Goal: Check status: Check status

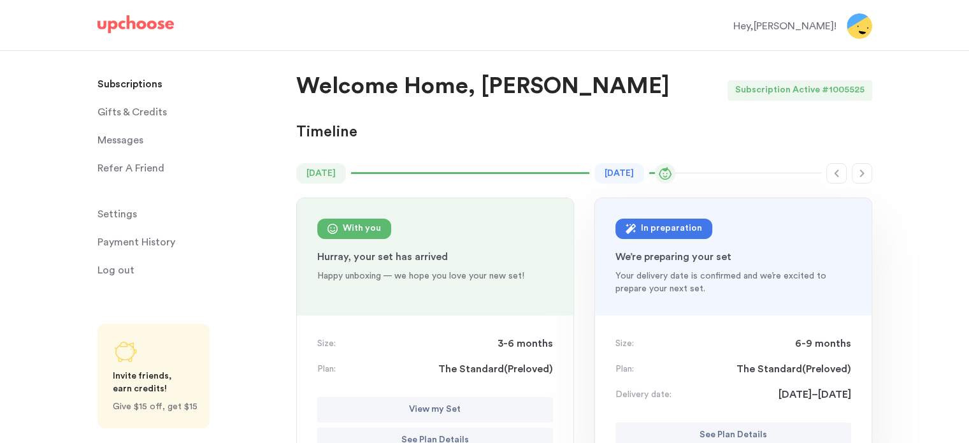
click at [858, 175] on icon "button" at bounding box center [862, 173] width 10 height 10
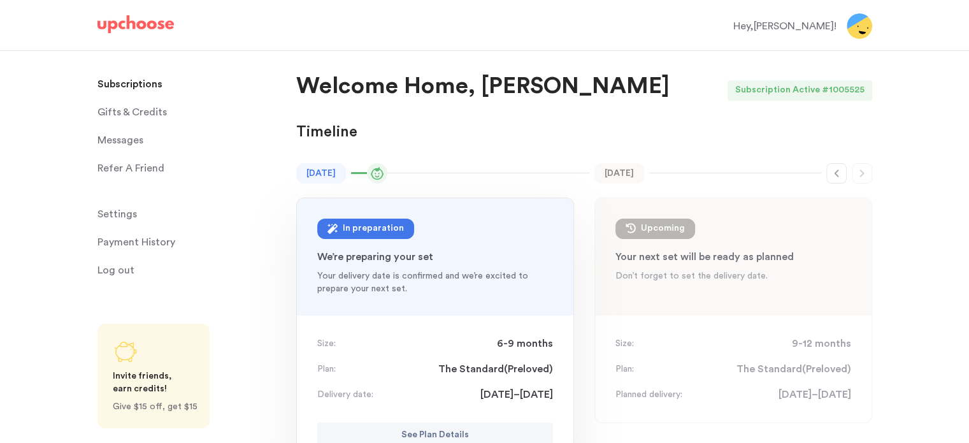
click at [837, 174] on icon "button" at bounding box center [836, 173] width 10 height 10
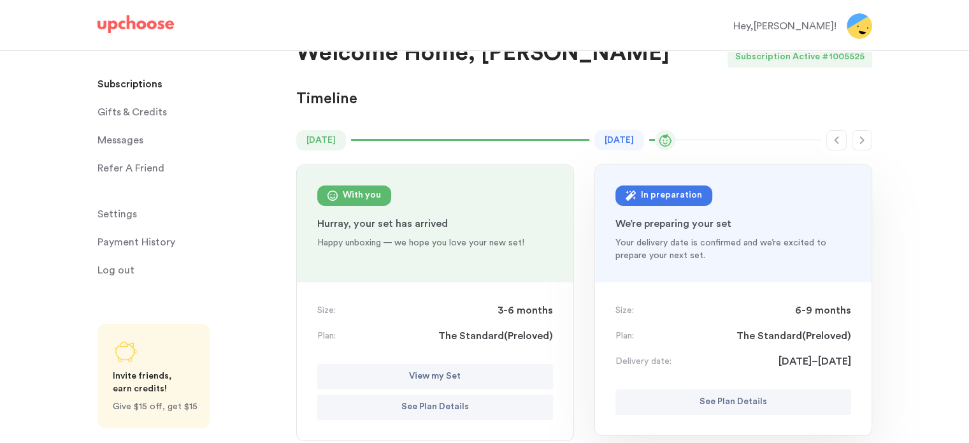
scroll to position [64, 0]
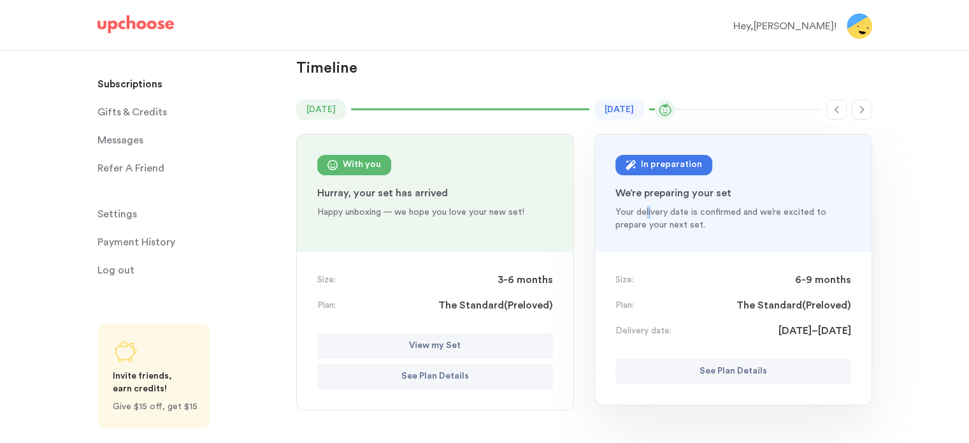
drag, startPoint x: 645, startPoint y: 213, endPoint x: 717, endPoint y: 229, distance: 74.3
click at [713, 229] on p "Your delivery date is confirmed and we’re excited to prepare your next set." at bounding box center [733, 218] width 236 height 25
click at [717, 229] on p "Your delivery date is confirmed and we’re excited to prepare your next set." at bounding box center [733, 218] width 236 height 25
click at [724, 381] on button "See Plan Details" at bounding box center [733, 371] width 236 height 25
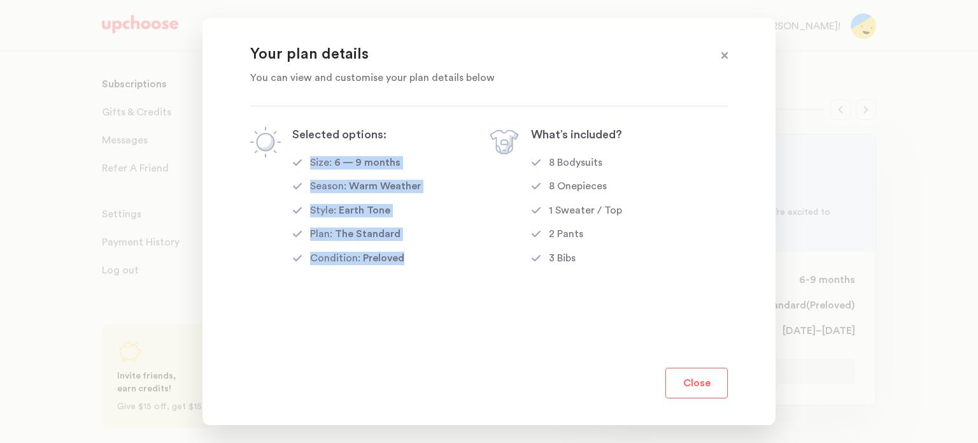
drag, startPoint x: 311, startPoint y: 162, endPoint x: 406, endPoint y: 259, distance: 135.6
click at [405, 259] on div "Selected options: Size: 6 — 9 months Season: Warm Weather Style: Earth Tone Pla…" at bounding box center [356, 197] width 129 height 140
click at [406, 259] on div "Condition: Preloved" at bounding box center [356, 259] width 129 height 15
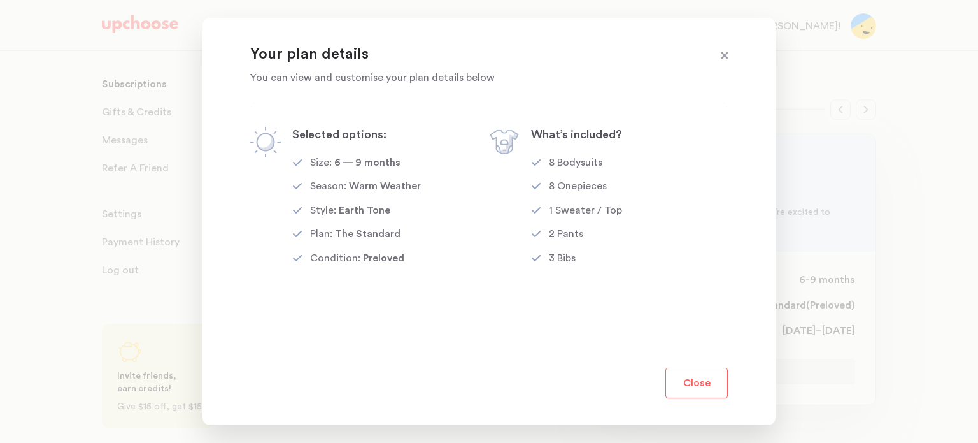
click at [702, 379] on button "Close" at bounding box center [697, 382] width 62 height 31
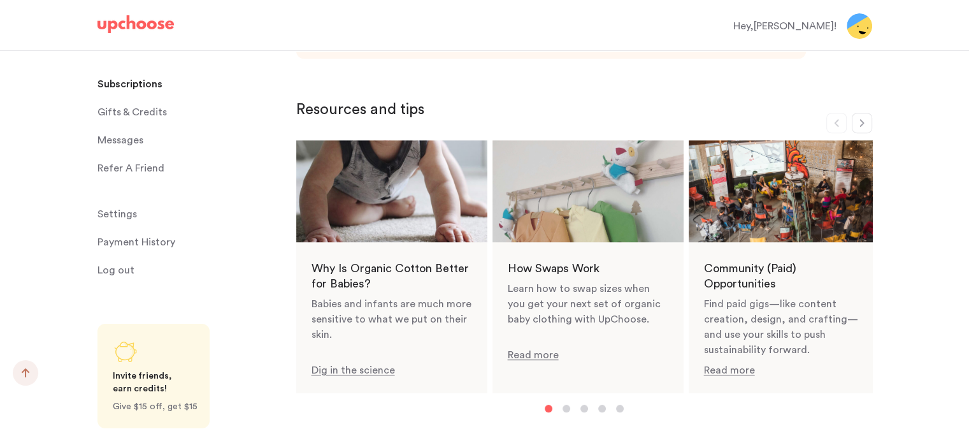
scroll to position [637, 0]
